Goal: Task Accomplishment & Management: Use online tool/utility

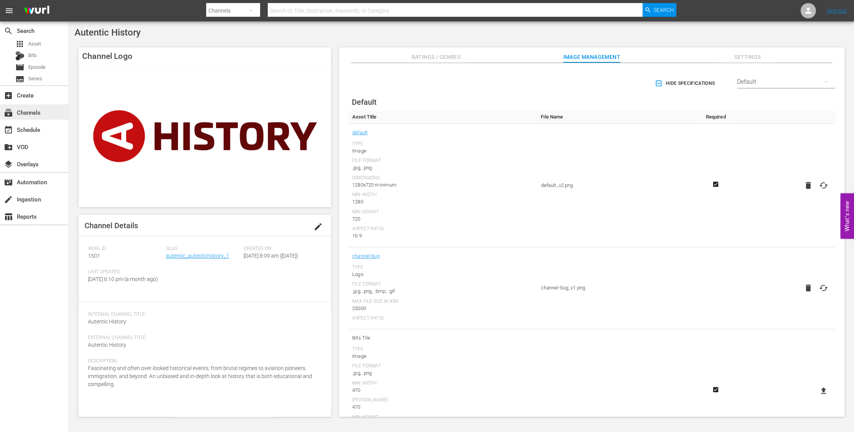
click at [32, 109] on div "subscriptions Channels" at bounding box center [21, 111] width 43 height 7
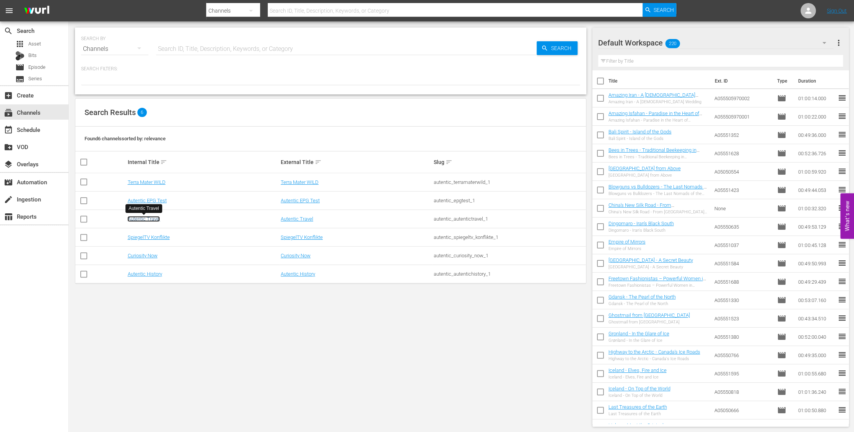
click at [143, 218] on link "Autentic Travel" at bounding box center [143, 219] width 33 height 6
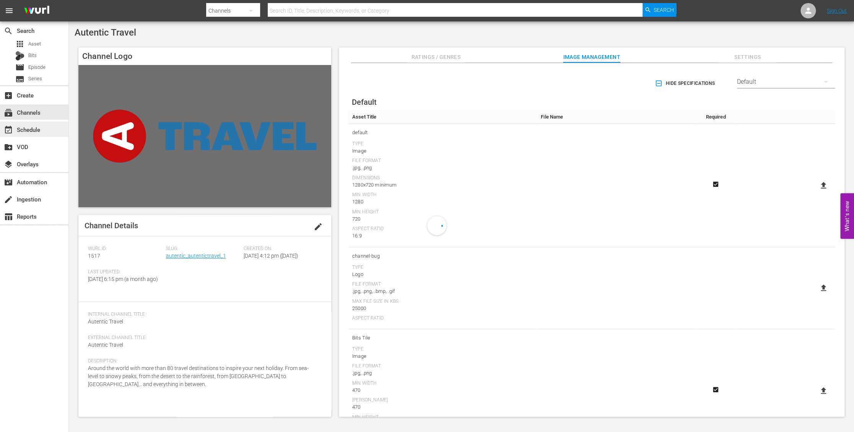
click at [33, 130] on div "event_available Schedule" at bounding box center [21, 128] width 43 height 7
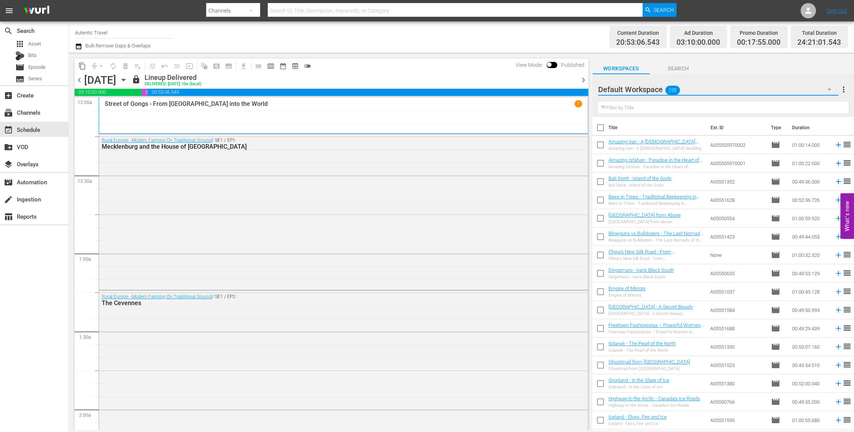
click at [834, 89] on button "button" at bounding box center [829, 89] width 18 height 18
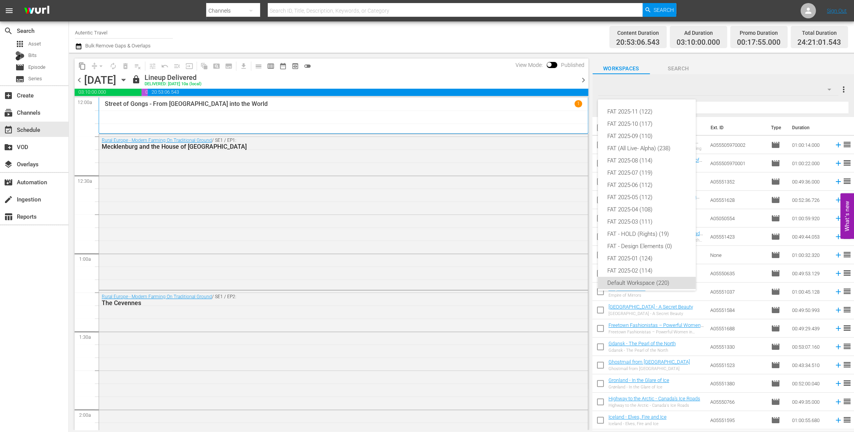
scroll to position [5, 0]
click at [646, 104] on div "FAT 2025-11 (122)" at bounding box center [647, 107] width 80 height 12
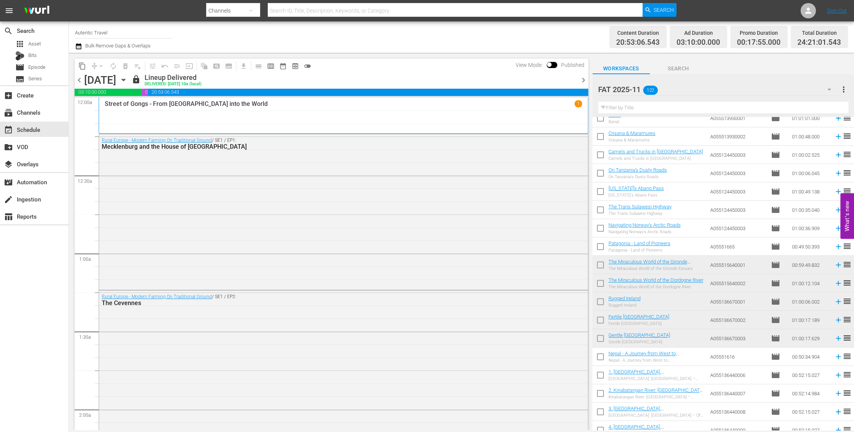
scroll to position [0, 0]
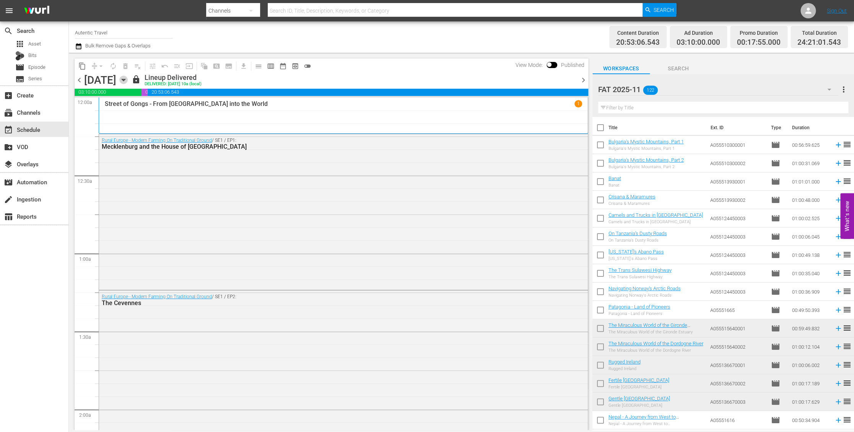
click at [128, 80] on icon "button" at bounding box center [123, 80] width 8 height 8
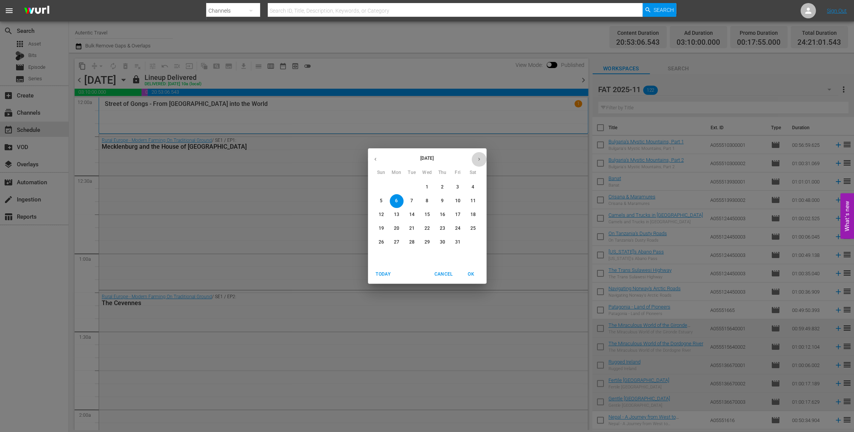
click at [479, 158] on icon "button" at bounding box center [479, 159] width 6 height 6
click at [411, 227] on p "18" at bounding box center [411, 228] width 5 height 7
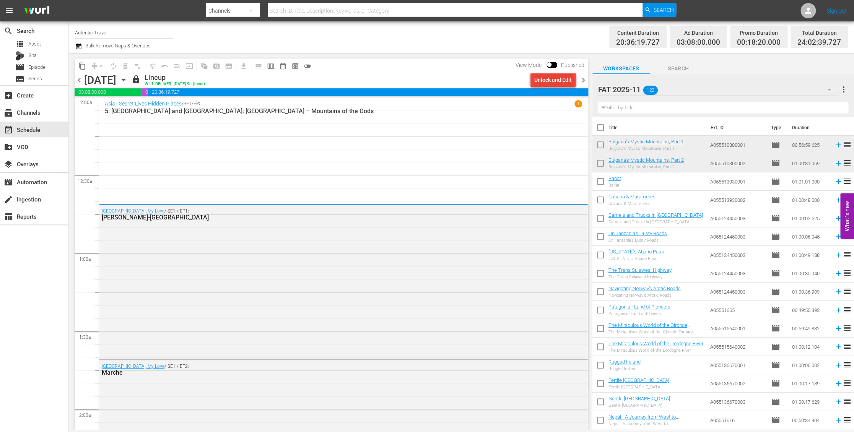
click at [542, 80] on div "Unlock and Edit" at bounding box center [552, 80] width 37 height 14
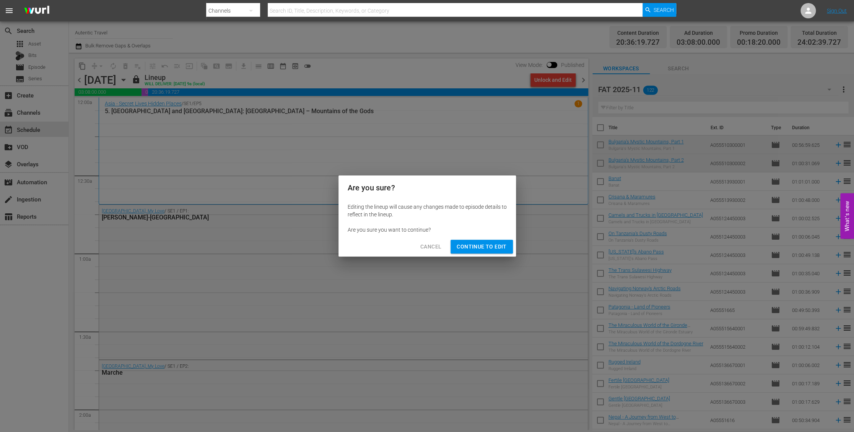
click at [483, 248] on span "Continue to Edit" at bounding box center [482, 247] width 50 height 10
